Goal: Register for event/course

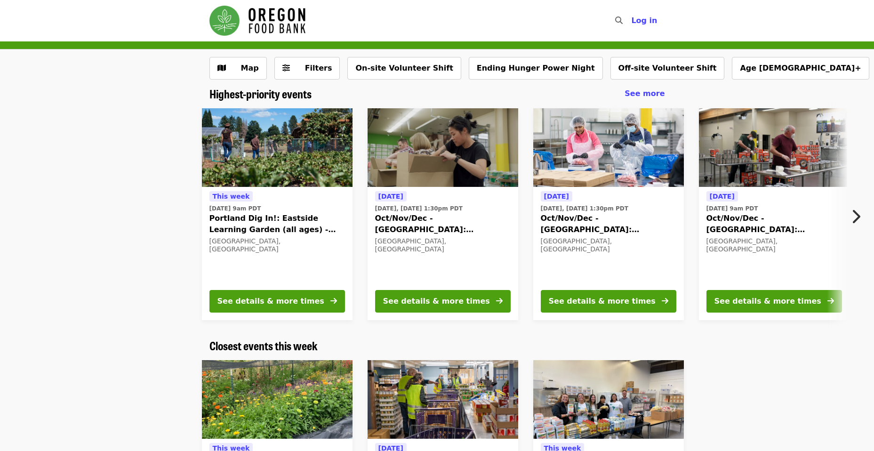
click at [860, 212] on icon "chevron-right icon" at bounding box center [855, 217] width 9 height 18
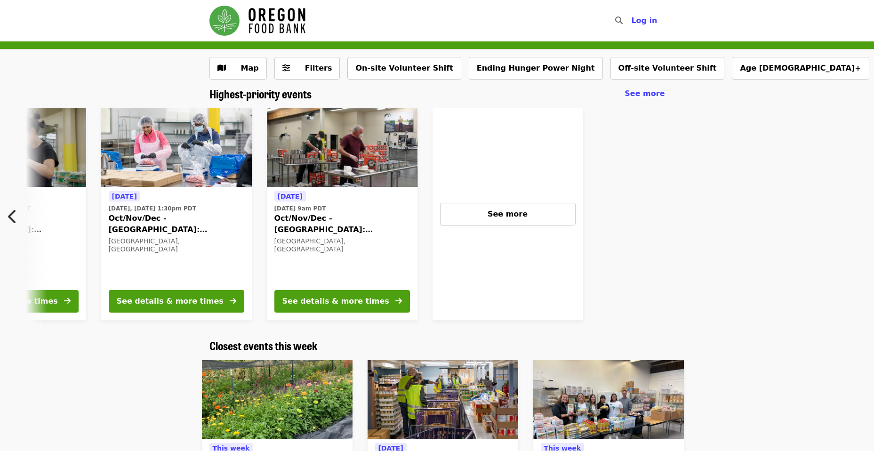
scroll to position [0, 438]
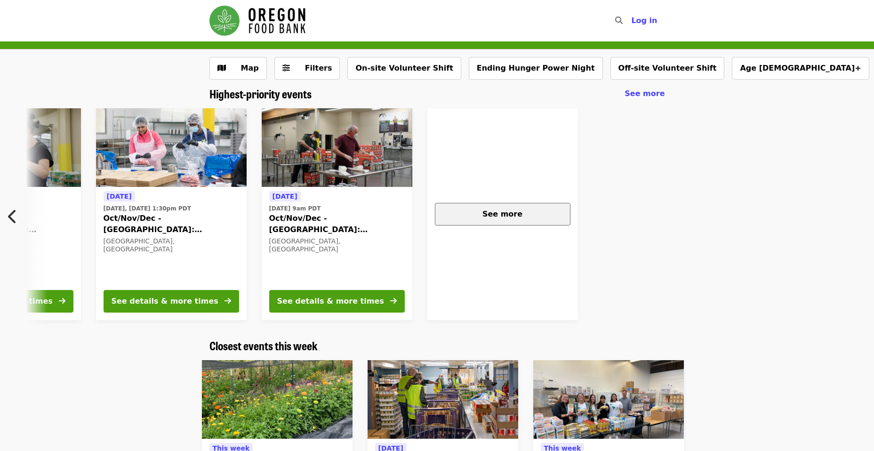
click at [477, 218] on div "See more" at bounding box center [503, 214] width 120 height 11
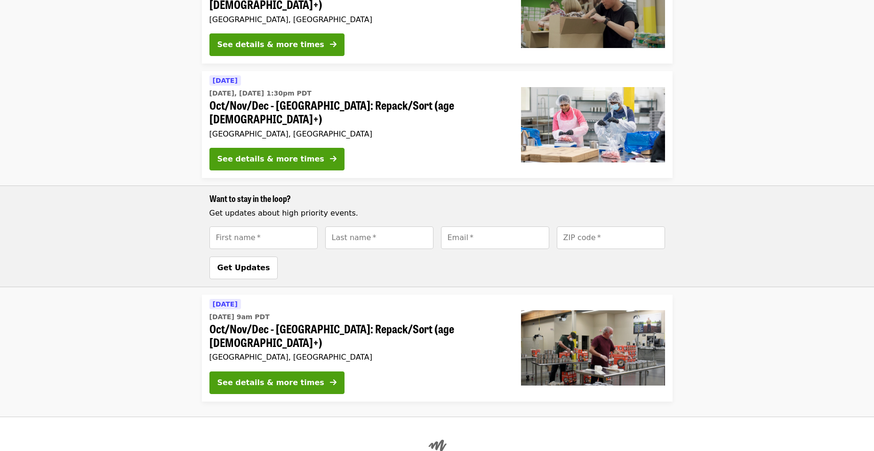
scroll to position [271, 0]
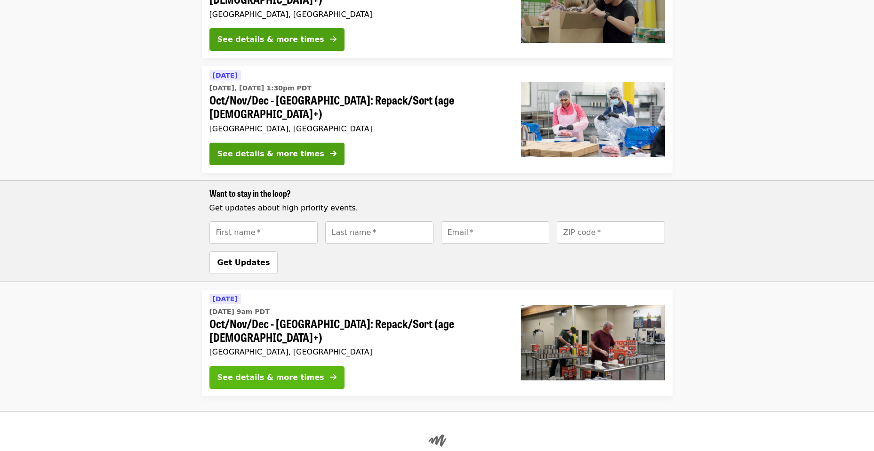
click at [282, 372] on div "See details & more times" at bounding box center [271, 377] width 107 height 11
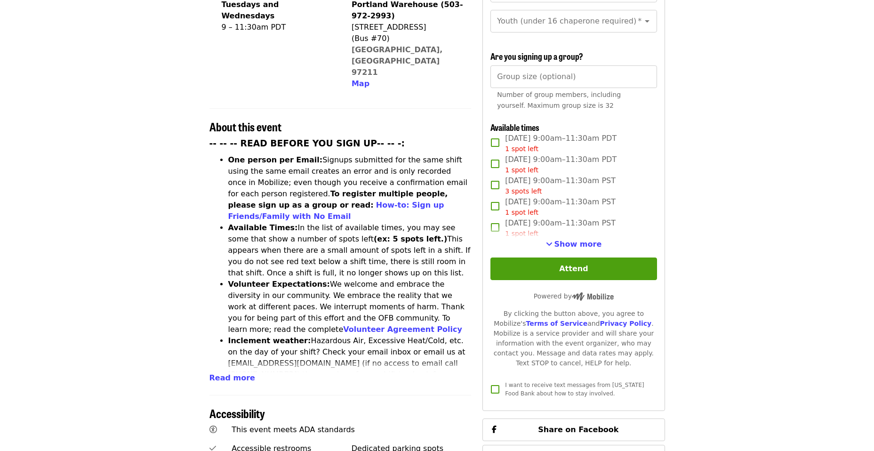
scroll to position [271, 0]
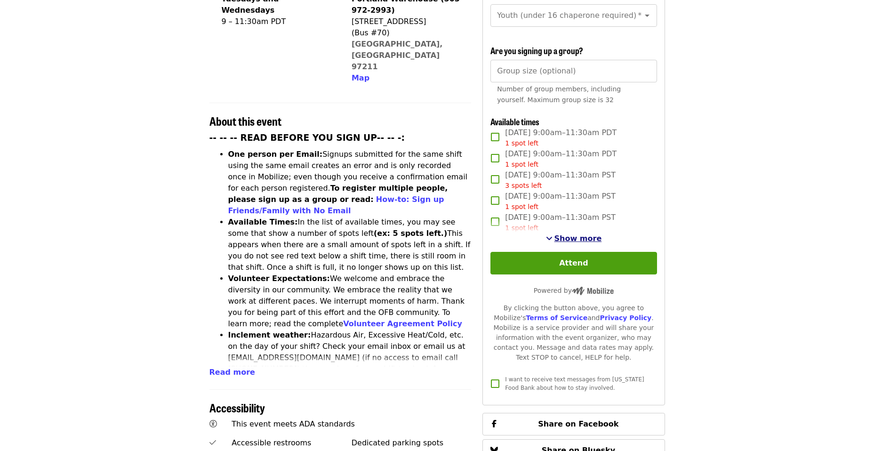
click at [575, 241] on span "Show more" at bounding box center [579, 238] width 48 height 9
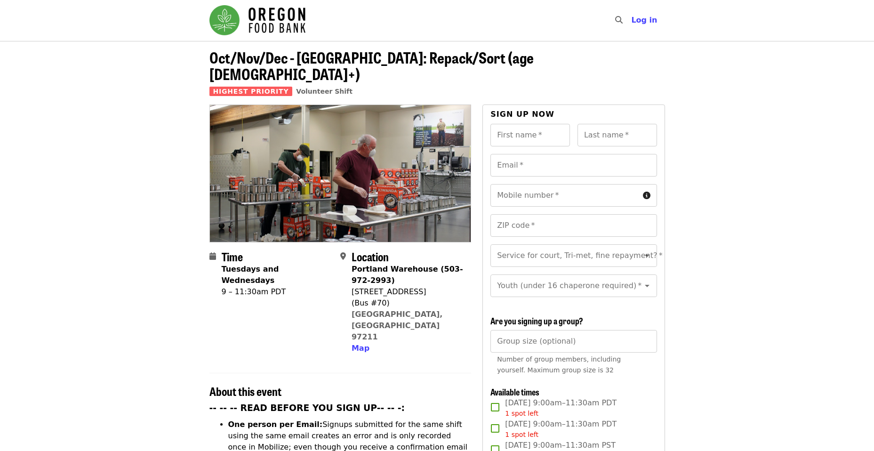
scroll to position [0, 0]
click at [621, 343] on input "Group size (optional)" at bounding box center [574, 342] width 166 height 23
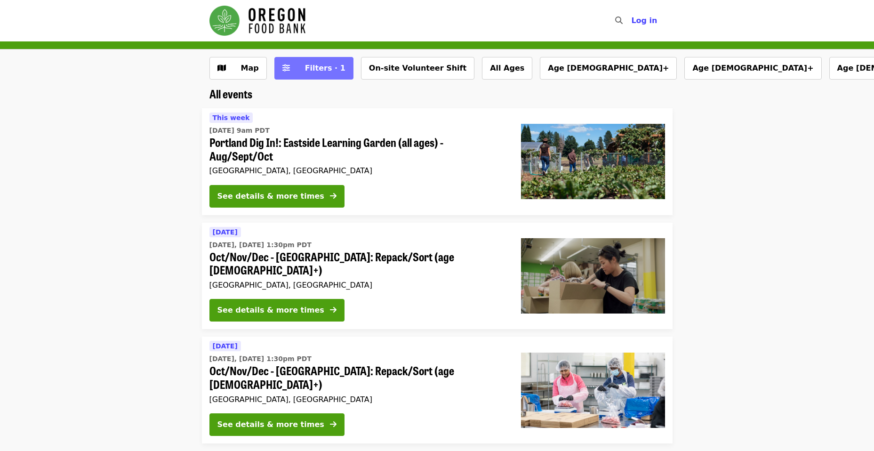
click at [331, 67] on span "Filters · 1" at bounding box center [325, 68] width 40 height 9
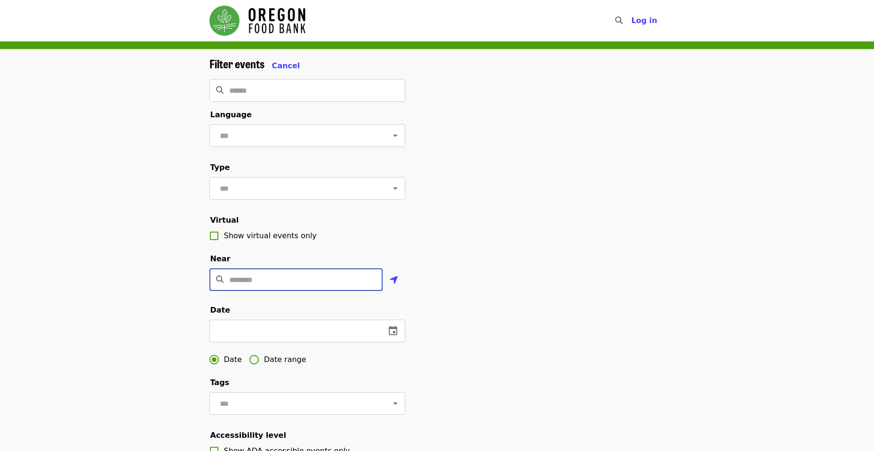
click at [258, 288] on input "Location" at bounding box center [305, 279] width 153 height 23
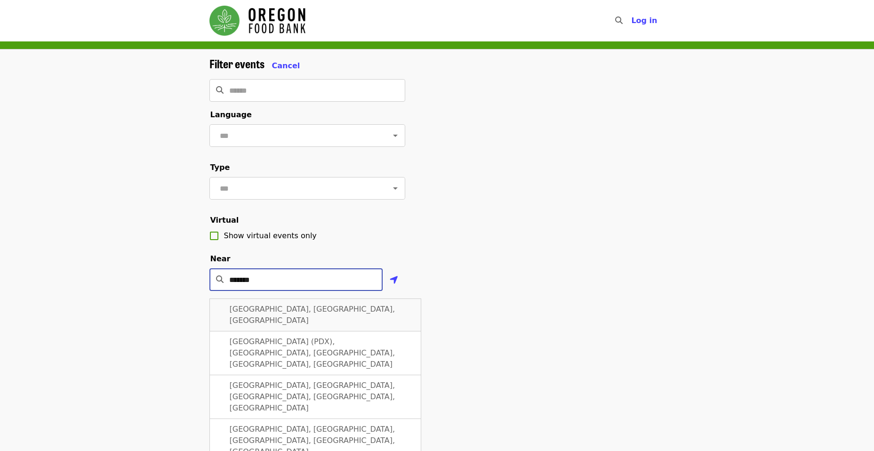
click at [307, 317] on div "Portland, OR, USA" at bounding box center [316, 314] width 212 height 33
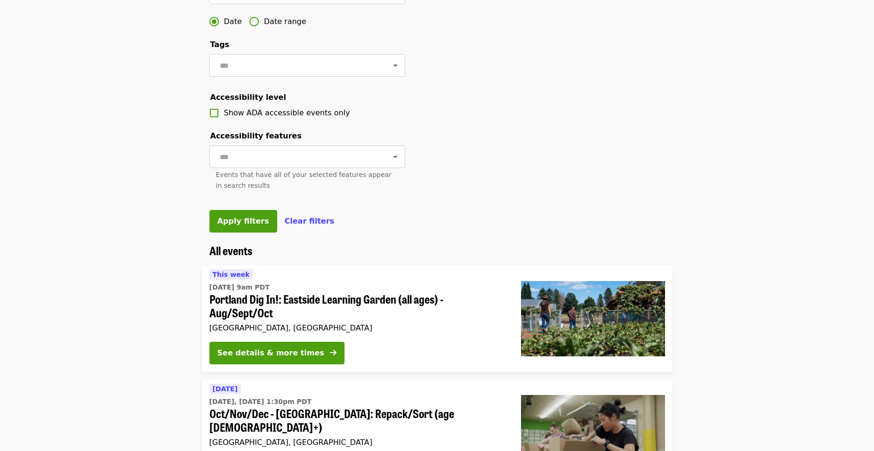
scroll to position [339, 0]
type input "**********"
click at [242, 232] on button "Apply filters" at bounding box center [244, 221] width 68 height 23
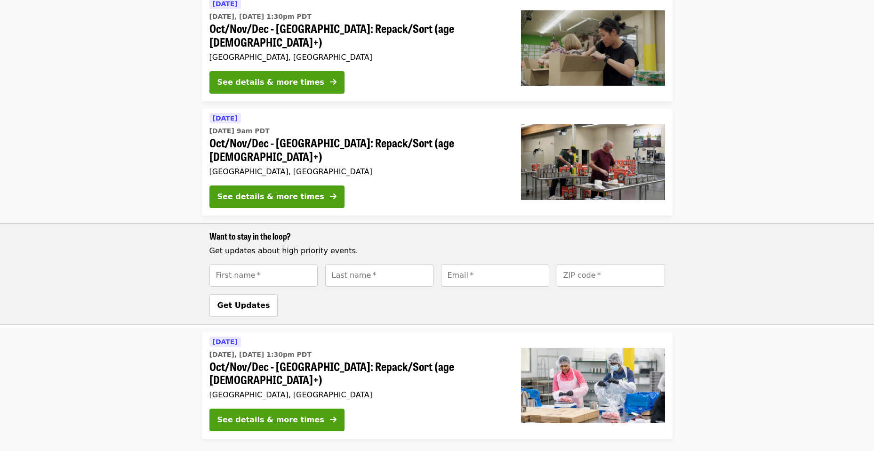
scroll to position [271, 0]
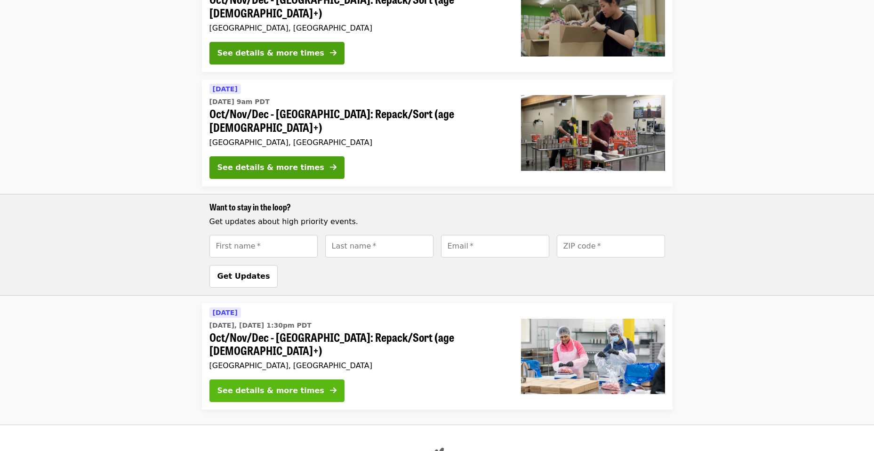
click at [330, 386] on icon "arrow-right icon" at bounding box center [333, 390] width 7 height 9
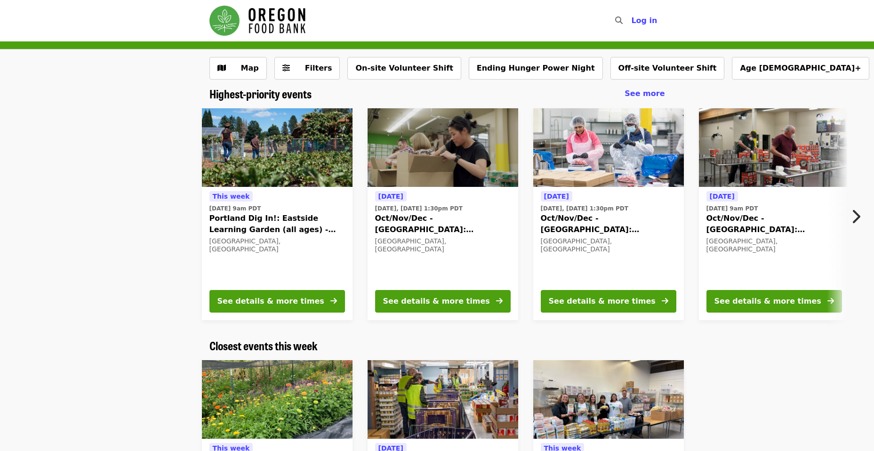
click at [862, 211] on button "Next item" at bounding box center [858, 216] width 31 height 26
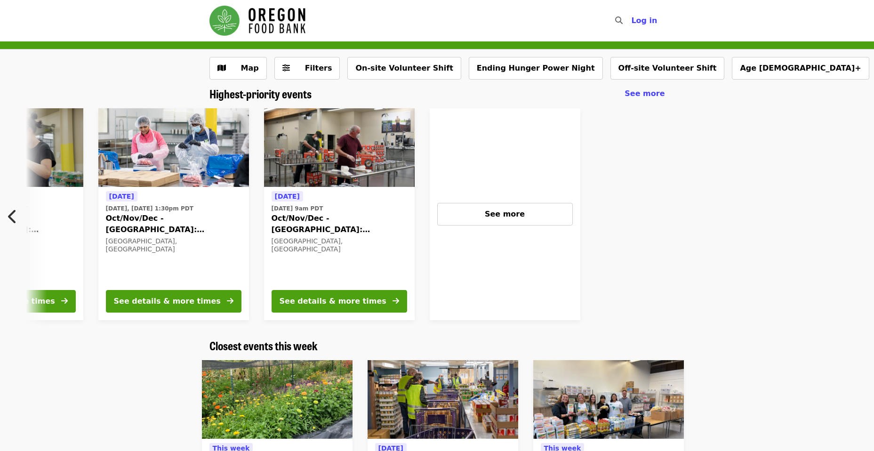
scroll to position [0, 438]
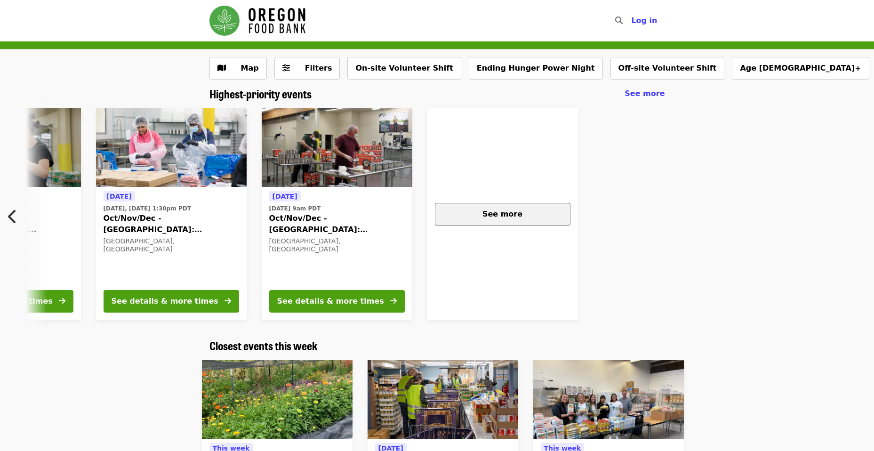
click at [504, 211] on span "See more" at bounding box center [503, 214] width 40 height 9
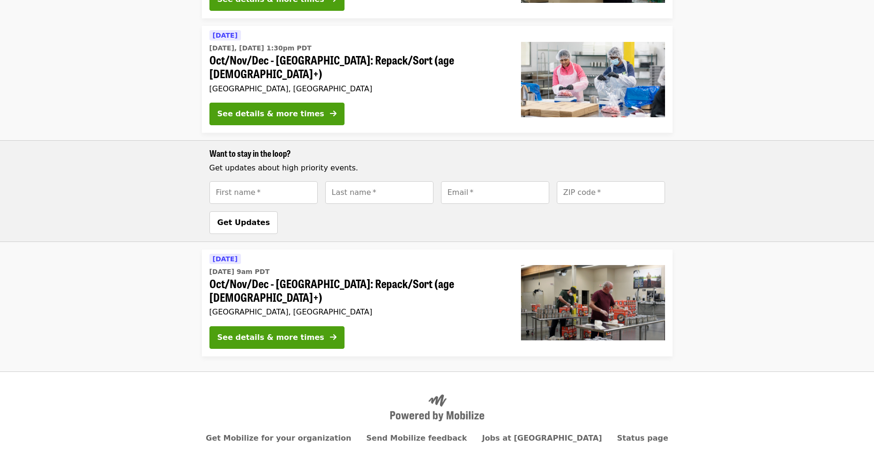
scroll to position [311, 0]
click at [297, 331] on div "See details & more times" at bounding box center [271, 336] width 107 height 11
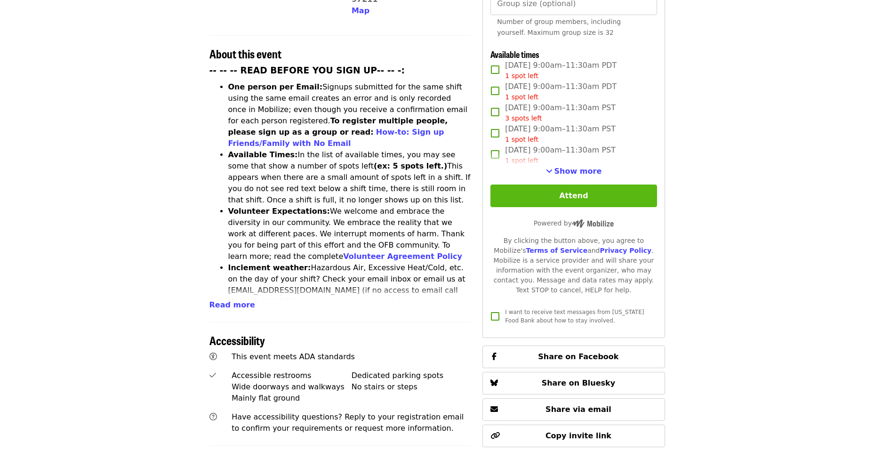
scroll to position [339, 0]
click at [572, 170] on span "Show more" at bounding box center [579, 170] width 48 height 9
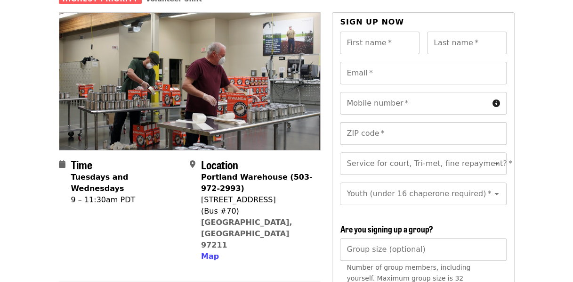
scroll to position [0, 0]
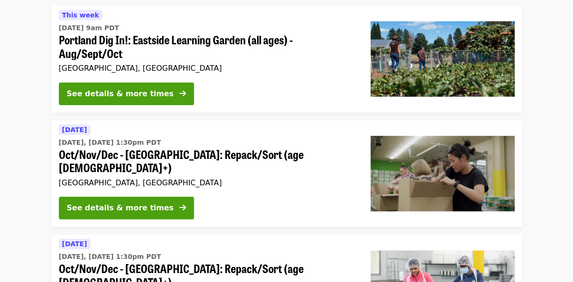
scroll to position [102, 0]
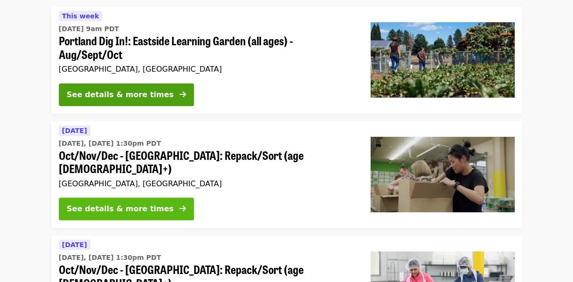
click at [118, 203] on div "See details & more times" at bounding box center [120, 208] width 107 height 11
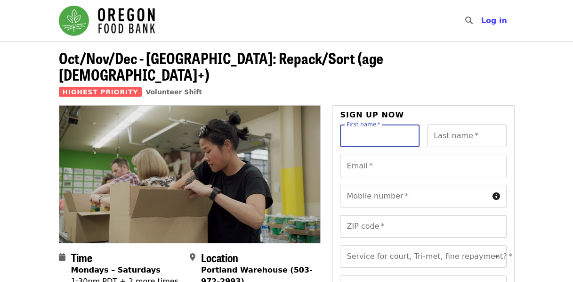
click at [378, 128] on input "First name   *" at bounding box center [380, 135] width 80 height 23
type input "*******"
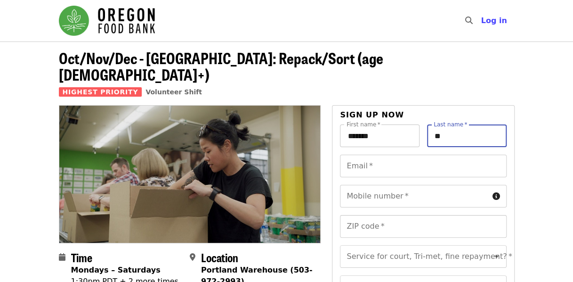
type input "*"
click at [487, 124] on input "**********" at bounding box center [467, 135] width 80 height 23
type input "*********"
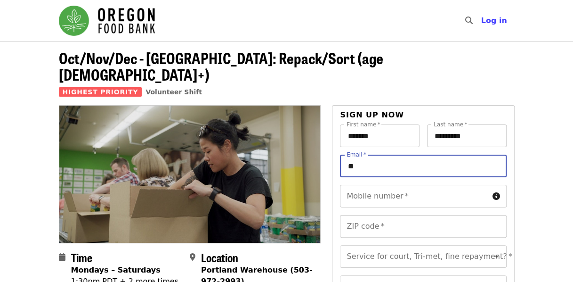
type input "*"
type input "**********"
click at [387, 187] on input "Mobile number   *" at bounding box center [414, 196] width 148 height 23
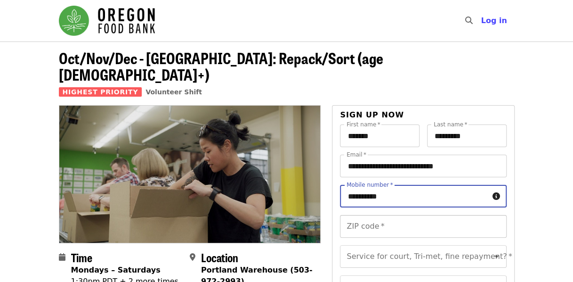
type input "**********"
click at [358, 215] on input "ZIP code   *" at bounding box center [423, 226] width 166 height 23
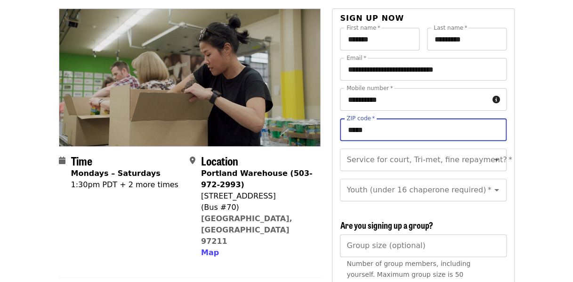
scroll to position [120, 0]
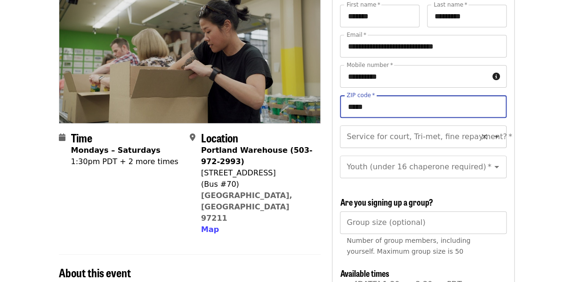
type input "*****"
click at [427, 128] on input "Service for court, Tri-met, fine repayment?   *" at bounding box center [411, 137] width 128 height 18
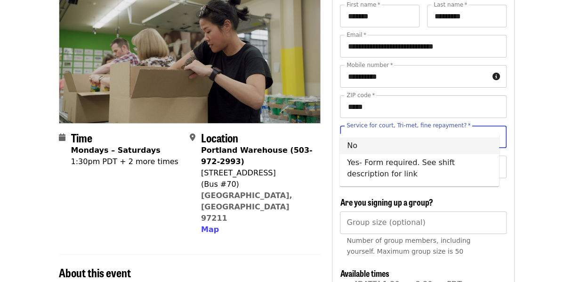
click at [413, 142] on li "No" at bounding box center [419, 145] width 160 height 17
type input "**"
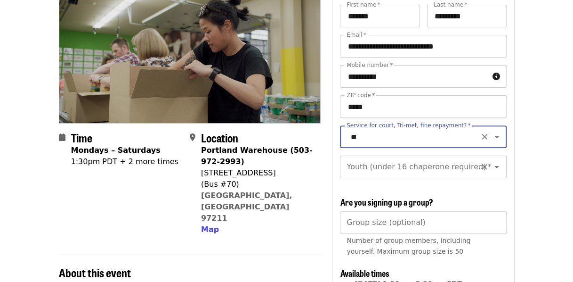
click at [394, 164] on input "Youth (under 16 chaperone required)   *" at bounding box center [411, 167] width 128 height 18
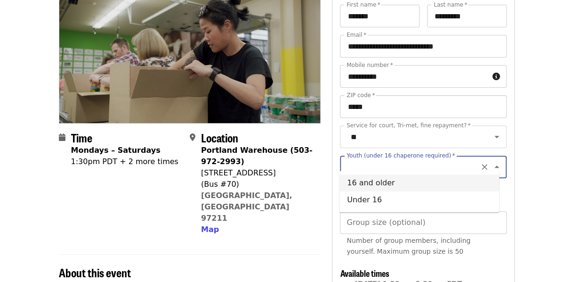
click at [355, 183] on li "16 and older" at bounding box center [419, 182] width 160 height 17
type input "**********"
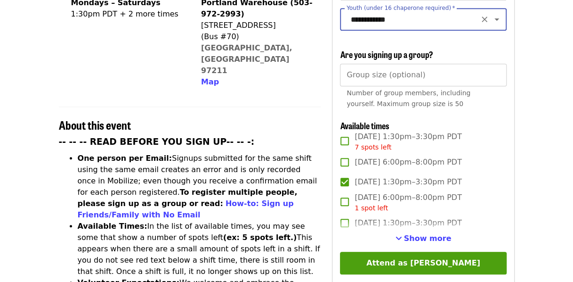
scroll to position [267, 0]
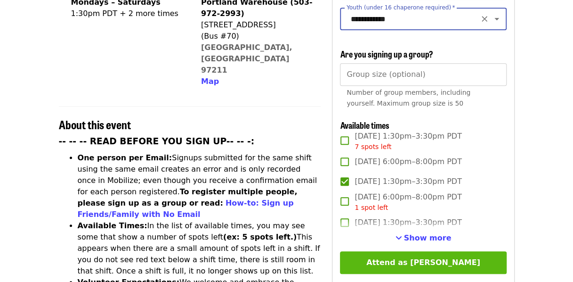
click at [456, 263] on button "Attend as Rebekah" at bounding box center [423, 262] width 166 height 23
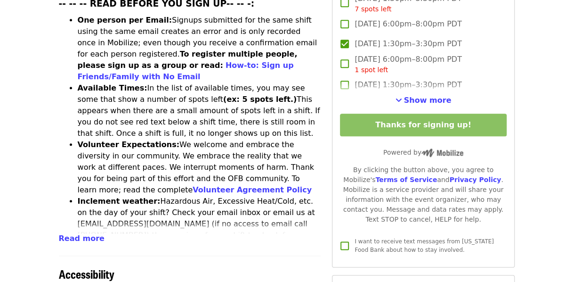
scroll to position [405, 0]
